Goal: Task Accomplishment & Management: Use online tool/utility

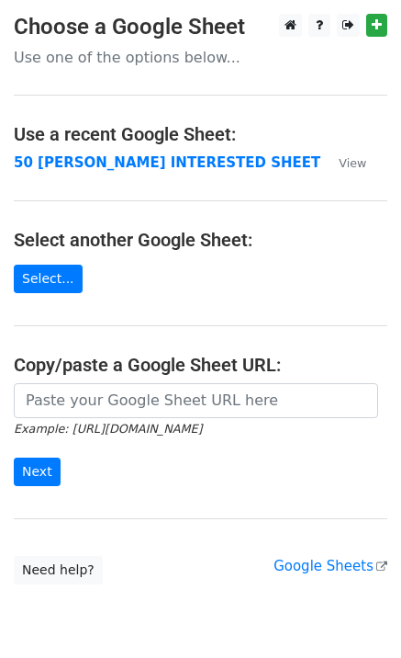
click at [76, 172] on td "50 [PERSON_NAME] INTERESTED SHEET" at bounding box center [167, 162] width 307 height 21
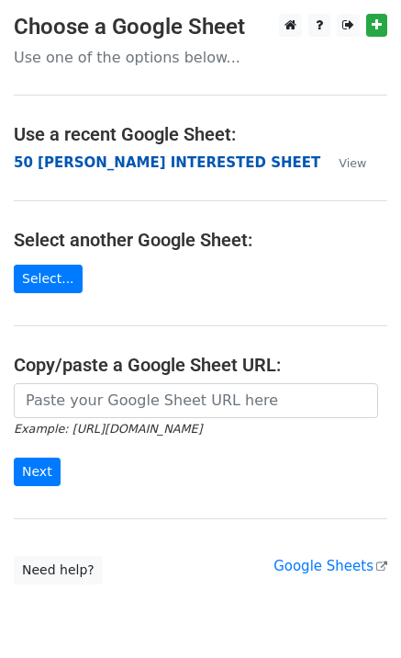
click at [84, 167] on strong "50 [PERSON_NAME] INTERESTED SHEET" at bounding box center [167, 162] width 307 height 17
click at [124, 166] on strong "50 [PERSON_NAME] INTERESTED SHEET" at bounding box center [167, 162] width 307 height 17
click at [124, 165] on strong "50 [PERSON_NAME] INTERESTED SHEET" at bounding box center [167, 162] width 307 height 17
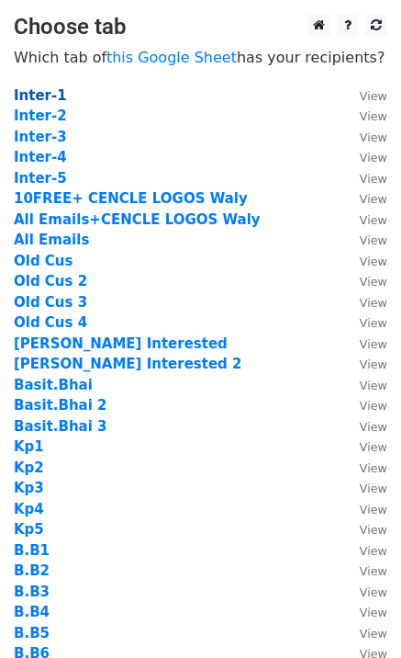
click at [38, 95] on strong "Inter-1" at bounding box center [40, 95] width 53 height 17
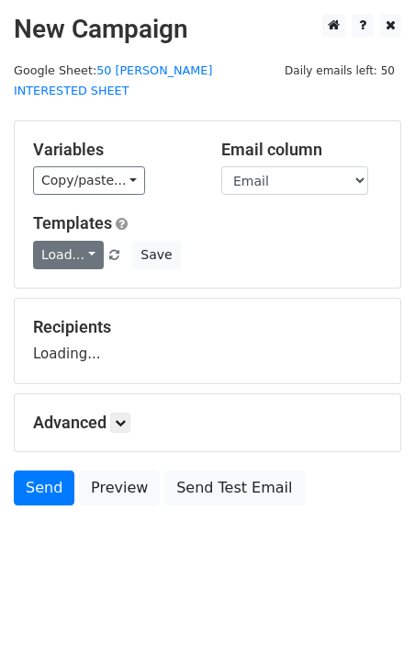
click at [72, 245] on link "Load..." at bounding box center [68, 255] width 71 height 28
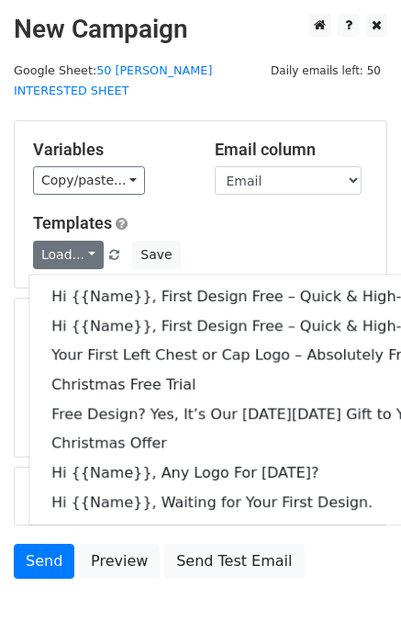
click at [214, 213] on h5 "Templates" at bounding box center [200, 223] width 335 height 20
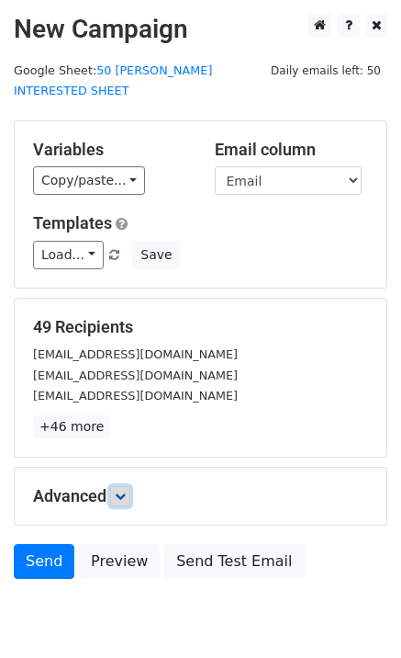
click at [115, 486] on link at bounding box center [120, 496] width 20 height 20
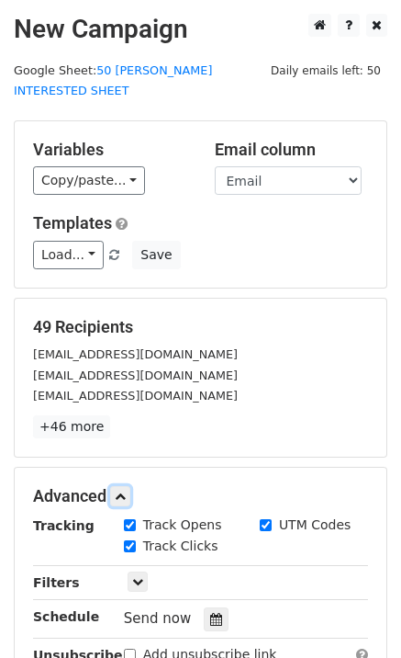
scroll to position [236, 0]
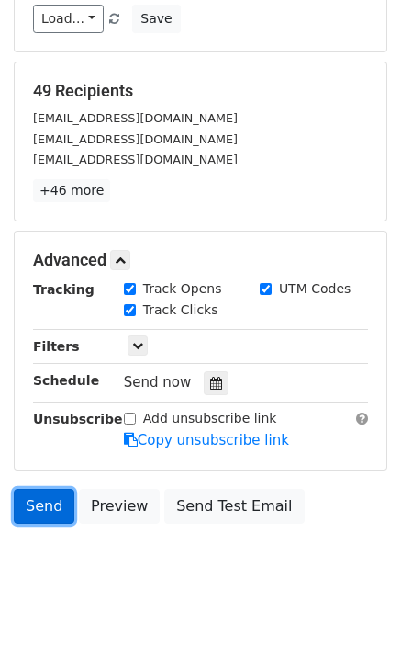
click at [51, 489] on link "Send" at bounding box center [44, 506] width 61 height 35
